Goal: Check status: Check status

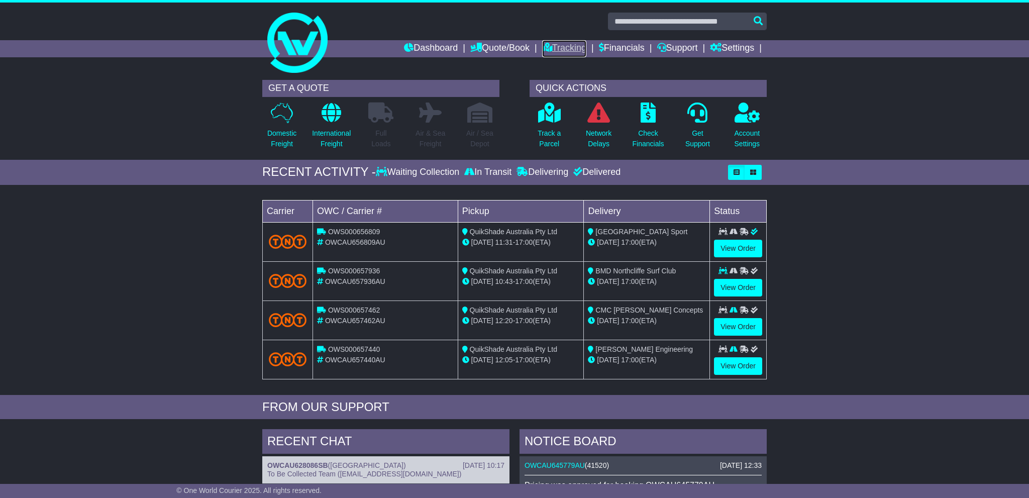
click at [550, 47] on link "Tracking" at bounding box center [564, 48] width 44 height 17
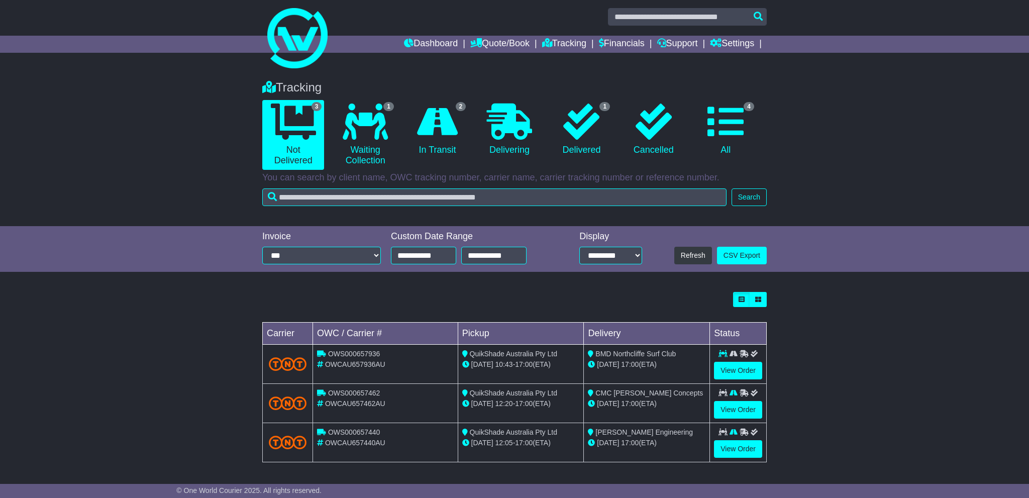
scroll to position [31, 0]
click at [361, 360] on span "OWCAU657936AU" at bounding box center [355, 364] width 60 height 8
copy div "OWCAU657936AU"
